Goal: Task Accomplishment & Management: Complete application form

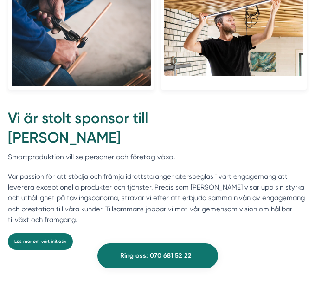
scroll to position [2441, 0]
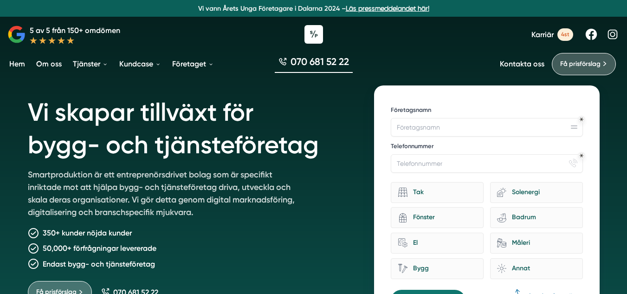
click at [29, 60] on li "Hem" at bounding box center [20, 64] width 27 height 24
click at [18, 65] on link "Hem" at bounding box center [16, 64] width 19 height 24
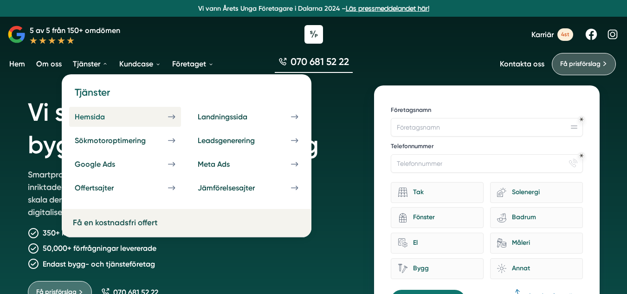
click at [100, 115] on div "Hemsida" at bounding box center [101, 116] width 52 height 9
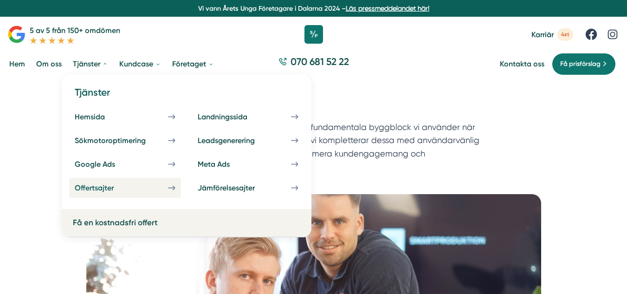
click at [97, 184] on div "Offertsajter" at bounding box center [105, 187] width 61 height 9
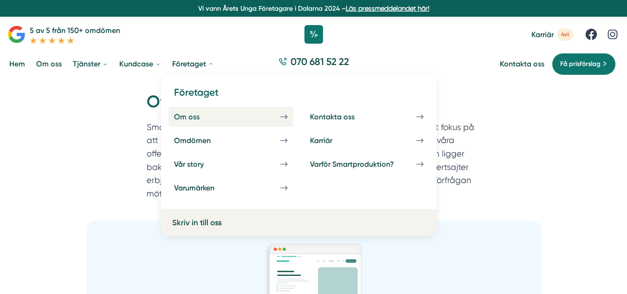
click at [237, 112] on link "Om oss" at bounding box center [230, 117] width 125 height 20
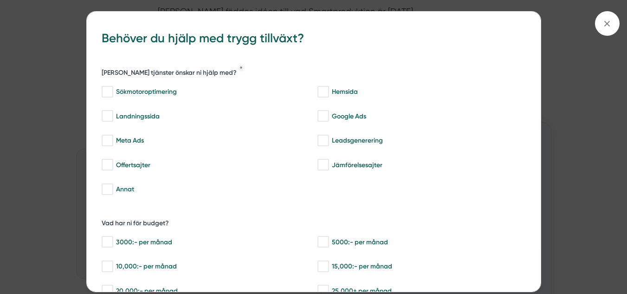
scroll to position [550, 0]
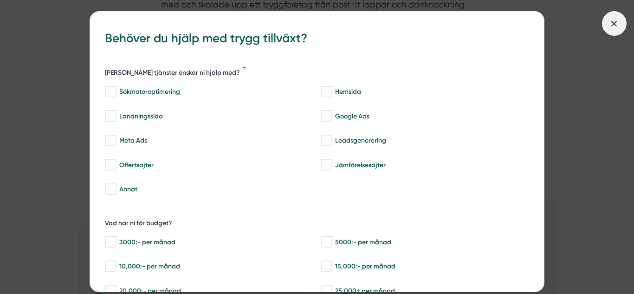
click at [612, 29] on span at bounding box center [614, 23] width 25 height 25
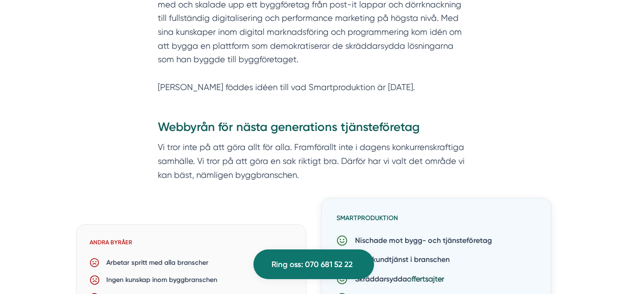
click at [323, 11] on p "Victor, som grundade Smartproduktion kom till insikten när han var med och skal…" at bounding box center [314, 39] width 312 height 110
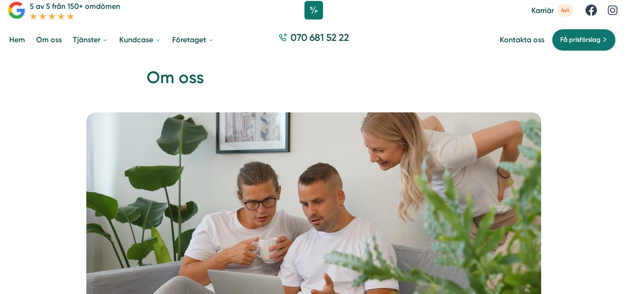
scroll to position [0, 0]
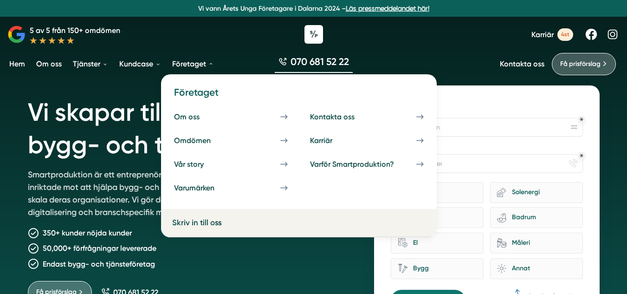
click at [180, 61] on link "Företaget" at bounding box center [192, 64] width 45 height 24
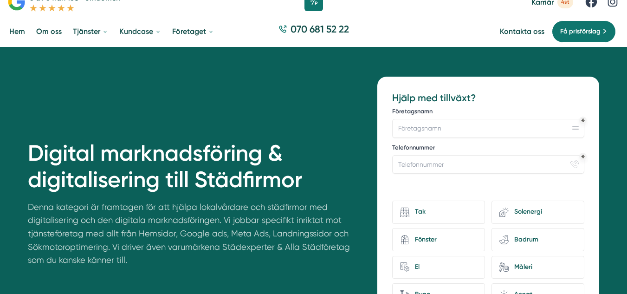
scroll to position [35, 0]
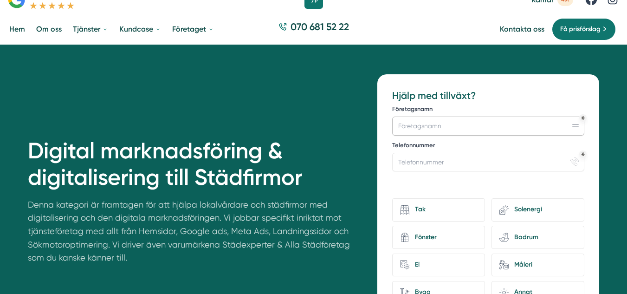
click at [458, 123] on input "Företagsnamn" at bounding box center [488, 126] width 192 height 19
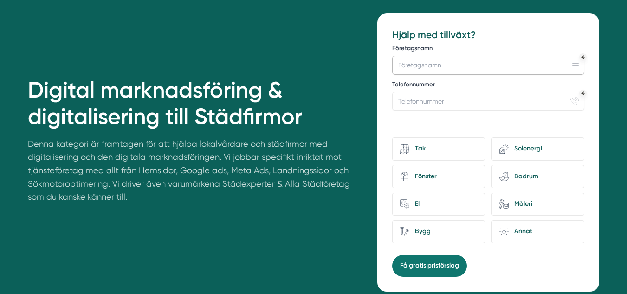
scroll to position [97, 0]
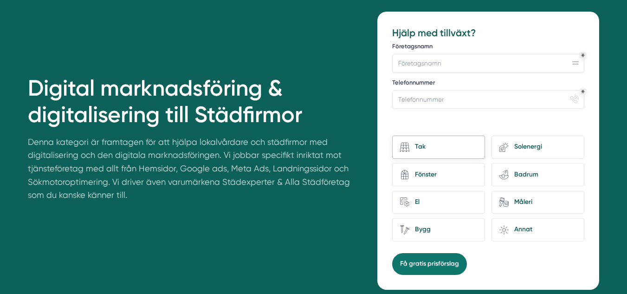
click at [451, 139] on div "Tak" at bounding box center [438, 147] width 93 height 23
click at [0, 0] on input "Tak" at bounding box center [0, 0] width 0 height 0
click at [451, 139] on div "Tak" at bounding box center [438, 147] width 93 height 23
click at [0, 0] on input "Tak" at bounding box center [0, 0] width 0 height 0
click at [451, 139] on div "Tak" at bounding box center [438, 147] width 93 height 23
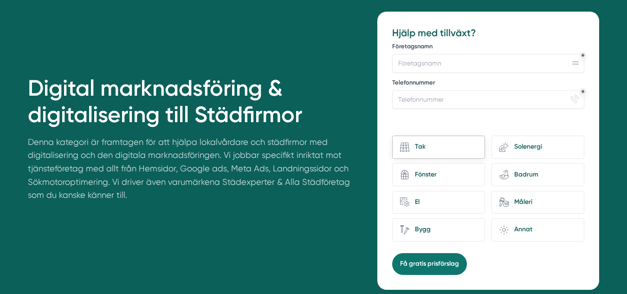
click at [0, 0] on input "Tak" at bounding box center [0, 0] width 0 height 0
click at [458, 261] on button "Få gratis prisförslag" at bounding box center [429, 263] width 75 height 21
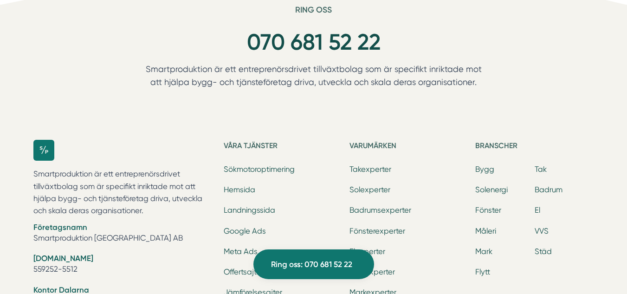
scroll to position [870, 0]
